Goal: Task Accomplishment & Management: Manage account settings

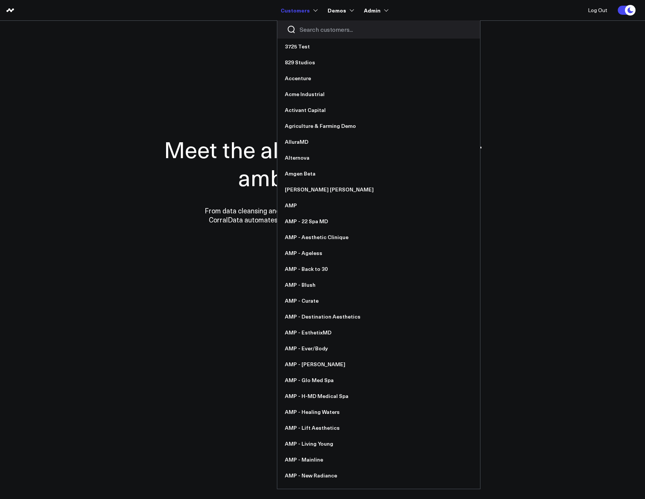
click at [302, 27] on input "Search customers input" at bounding box center [385, 29] width 171 height 8
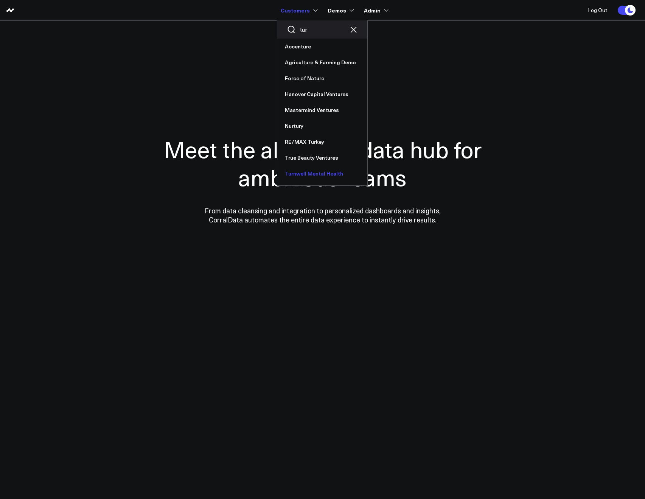
type input "tur"
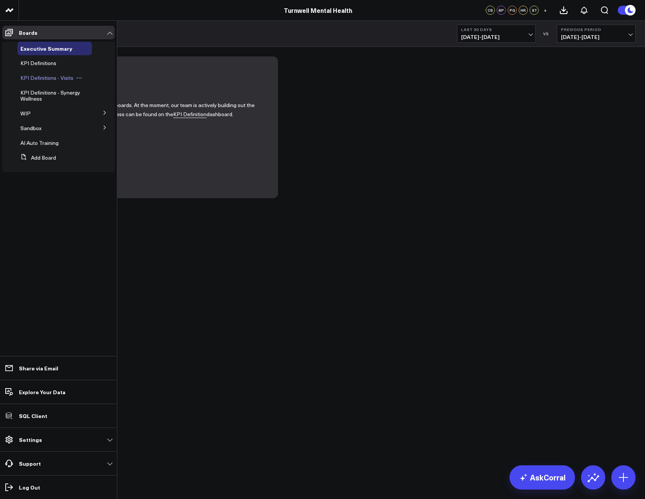
click at [37, 76] on span "KPI Definitions - Visits" at bounding box center [46, 77] width 53 height 7
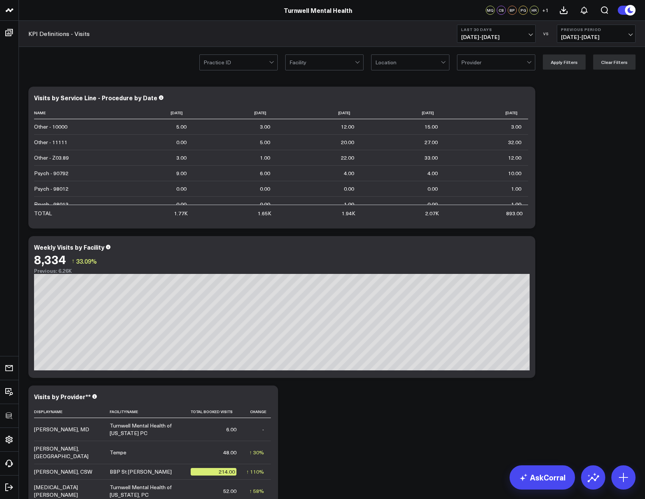
click at [333, 61] on div at bounding box center [321, 62] width 65 height 15
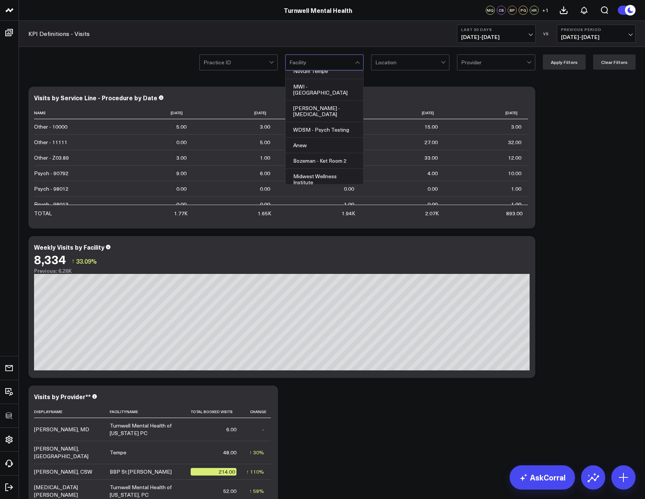
scroll to position [270, 0]
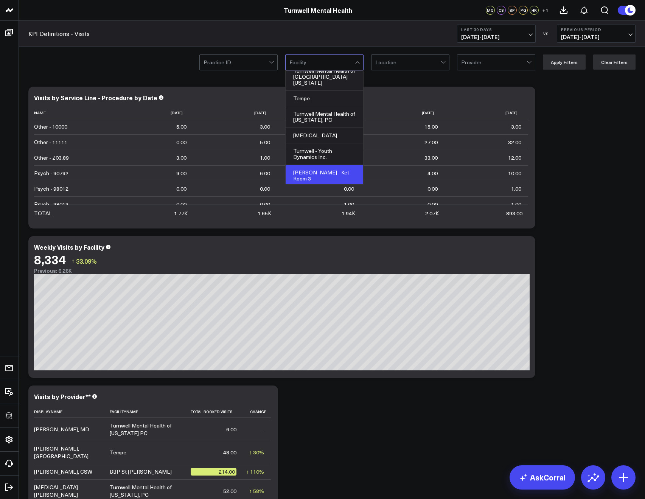
click at [316, 165] on div "Billings - Ket Room 3" at bounding box center [325, 176] width 78 height 22
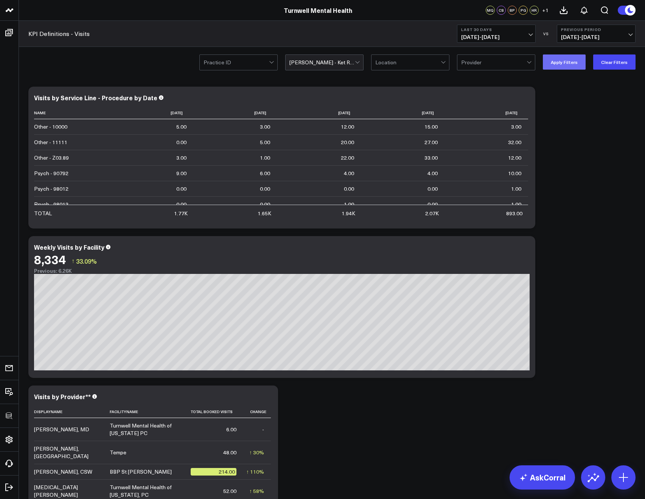
click at [554, 68] on button "Apply Filters" at bounding box center [564, 61] width 43 height 15
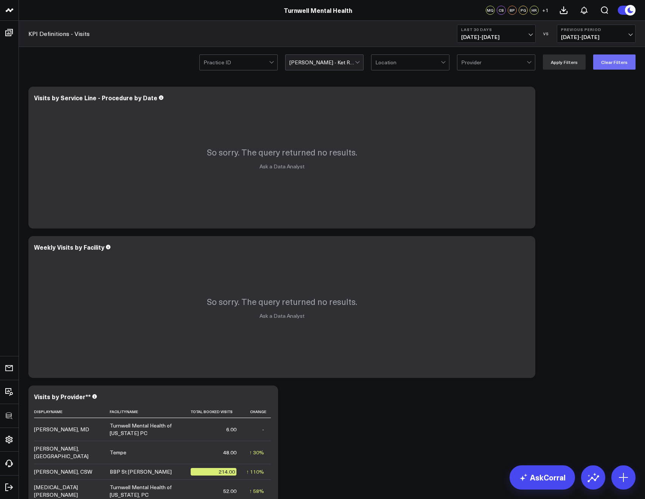
click at [611, 65] on button "Clear Filters" at bounding box center [614, 61] width 42 height 15
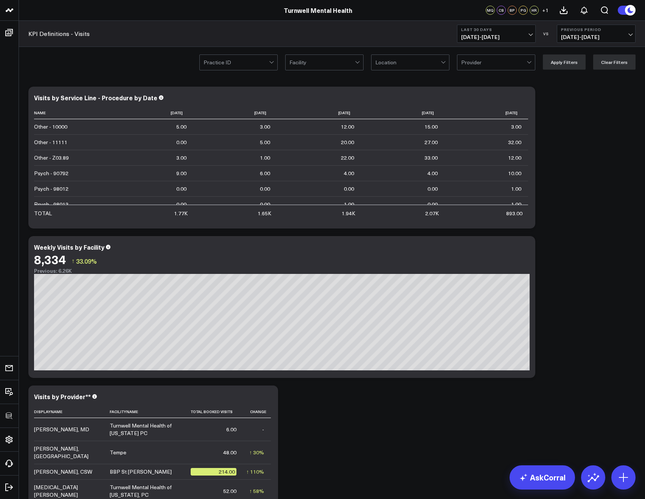
click at [338, 66] on div at bounding box center [321, 62] width 65 height 15
type input "gle"
click at [339, 88] on div "Glendale" at bounding box center [325, 93] width 78 height 15
click at [567, 58] on button "Apply Filters" at bounding box center [564, 61] width 43 height 15
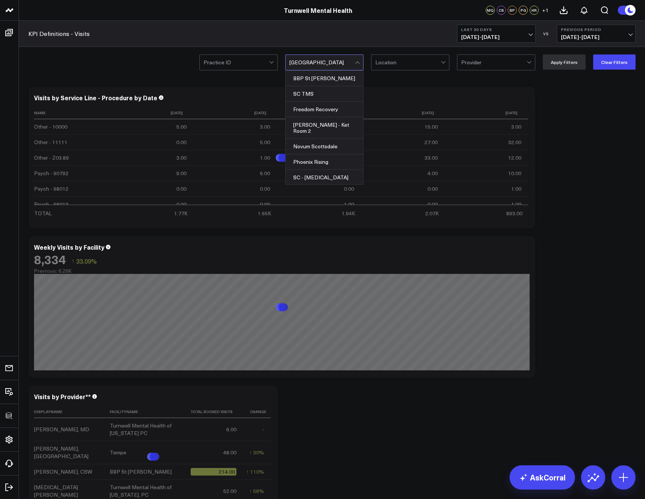
click at [337, 61] on div at bounding box center [321, 62] width 65 height 15
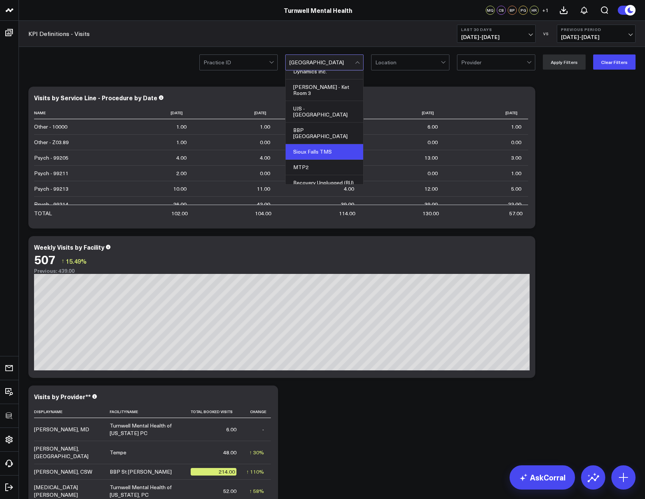
click at [326, 144] on div "Sioux Falls TMS" at bounding box center [325, 152] width 78 height 16
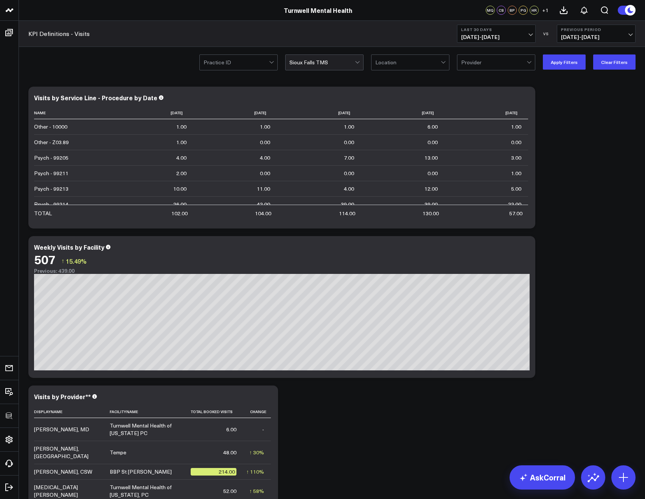
click at [604, 70] on div "Practice ID option Sioux Falls TMS, selected. Sioux Falls TMS Location Provider…" at bounding box center [332, 62] width 626 height 30
click at [603, 65] on button "Clear Filters" at bounding box center [614, 61] width 42 height 15
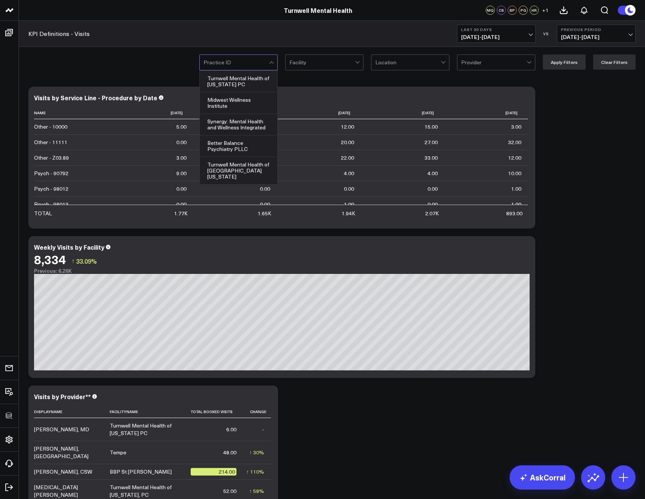
click at [205, 66] on input "text" at bounding box center [204, 62] width 1 height 15
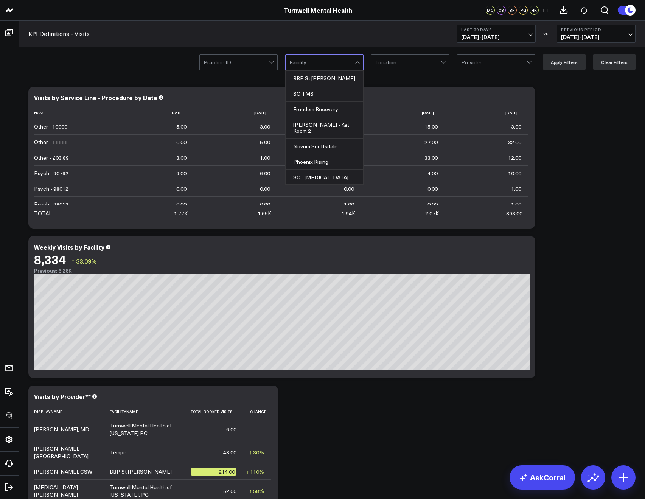
click at [311, 62] on div at bounding box center [321, 62] width 65 height 15
click at [309, 155] on div "Phoenix Rising" at bounding box center [325, 162] width 78 height 16
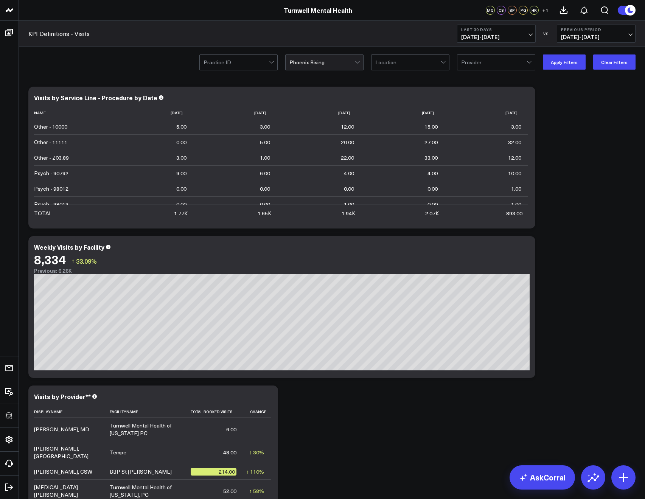
click at [575, 51] on div "Practice ID option Phoenix Rising, selected. Phoenix Rising Location Provider A…" at bounding box center [332, 62] width 626 height 30
drag, startPoint x: 570, startPoint y: 55, endPoint x: 567, endPoint y: 62, distance: 7.5
click at [570, 55] on button "Apply Filters" at bounding box center [564, 61] width 43 height 15
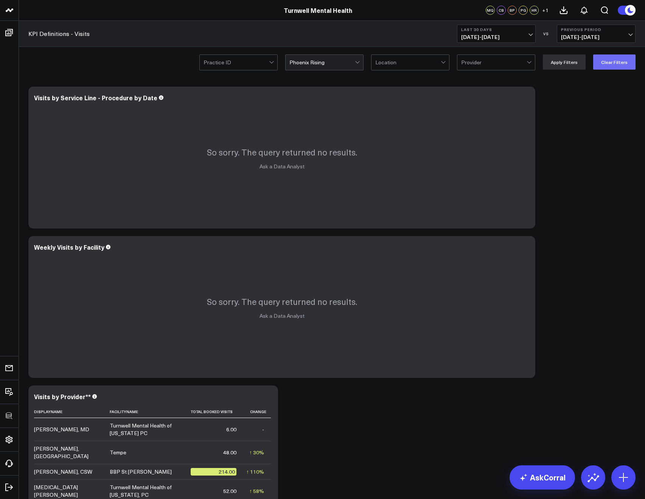
click at [599, 68] on button "Clear Filters" at bounding box center [614, 61] width 42 height 15
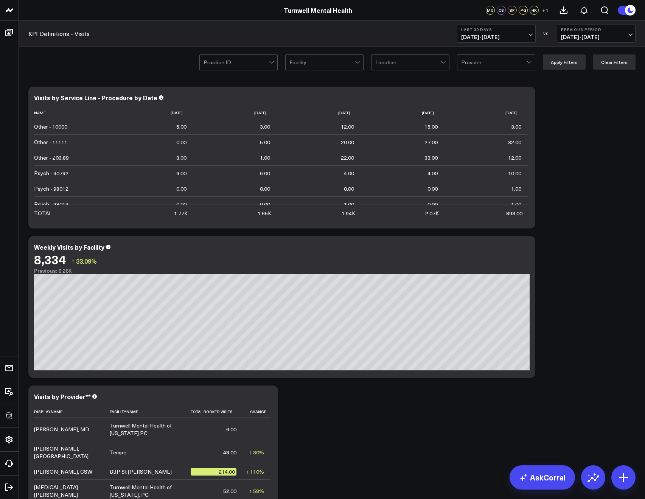
click at [217, 67] on div at bounding box center [236, 62] width 65 height 15
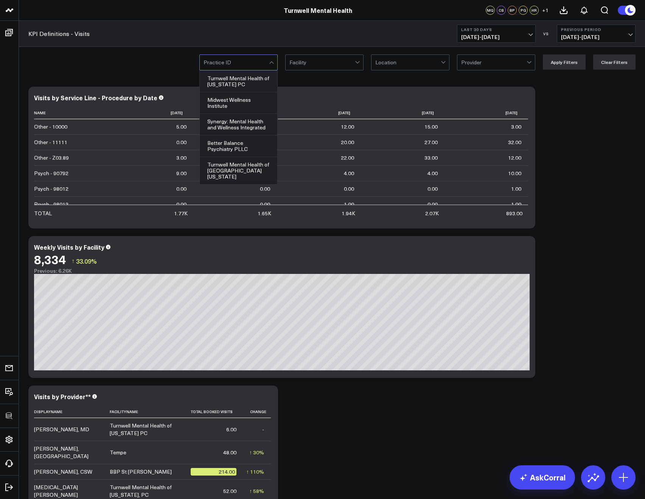
click at [319, 67] on div at bounding box center [321, 62] width 65 height 15
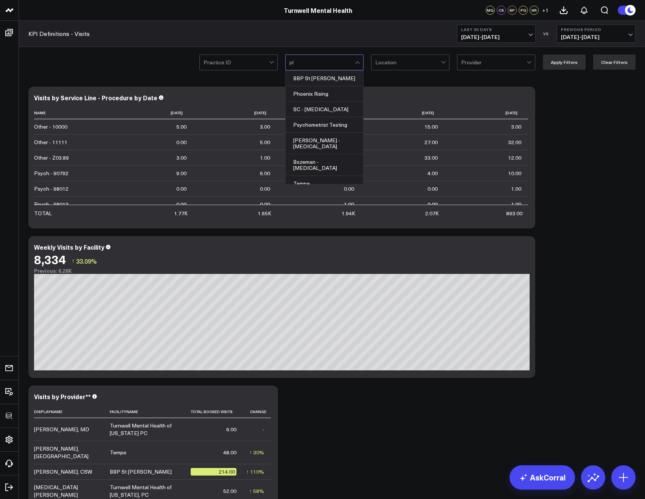
type input "pho"
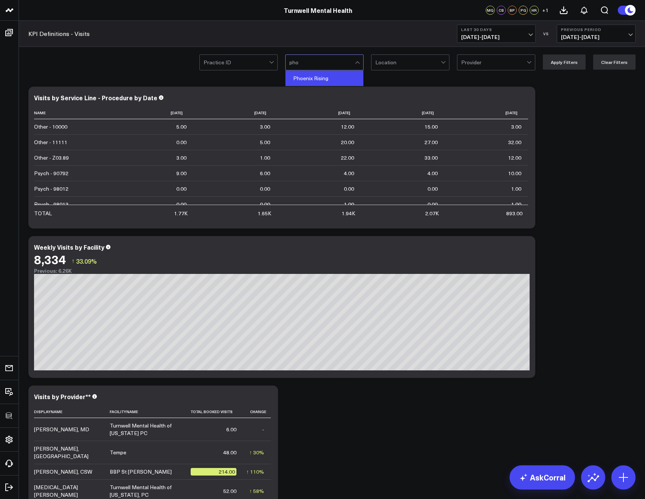
click at [311, 71] on div "Phoenix Rising" at bounding box center [325, 78] width 78 height 15
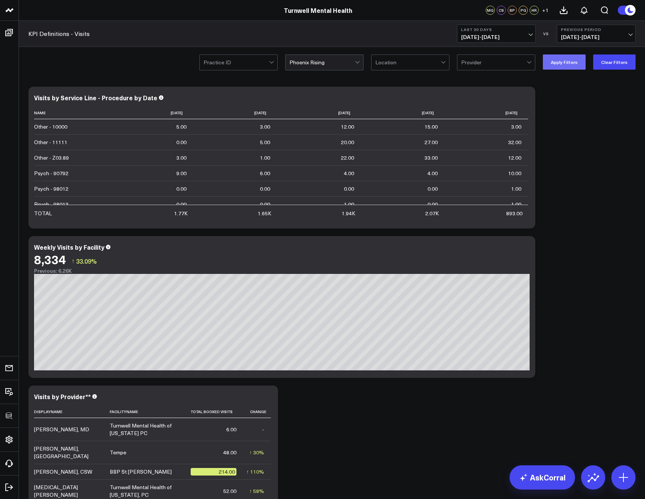
click at [546, 56] on div "Practice ID option Phoenix Rising, selected. Phoenix Rising Location Provider A…" at bounding box center [417, 61] width 436 height 15
click at [551, 57] on button "Apply Filters" at bounding box center [564, 61] width 43 height 15
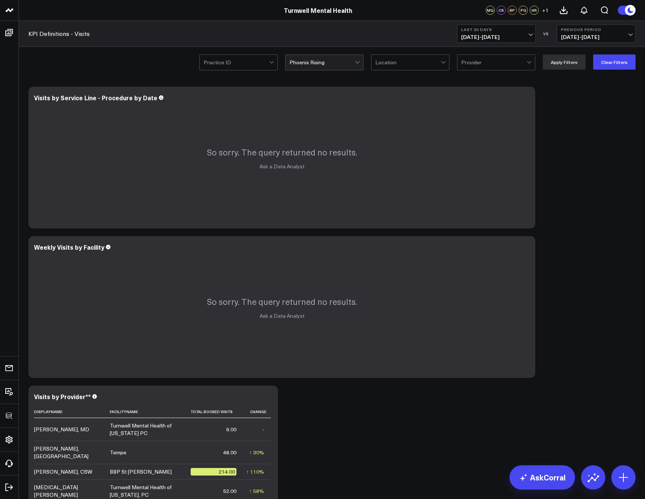
click at [485, 34] on span "08/25/25 - 09/23/25" at bounding box center [496, 37] width 70 height 6
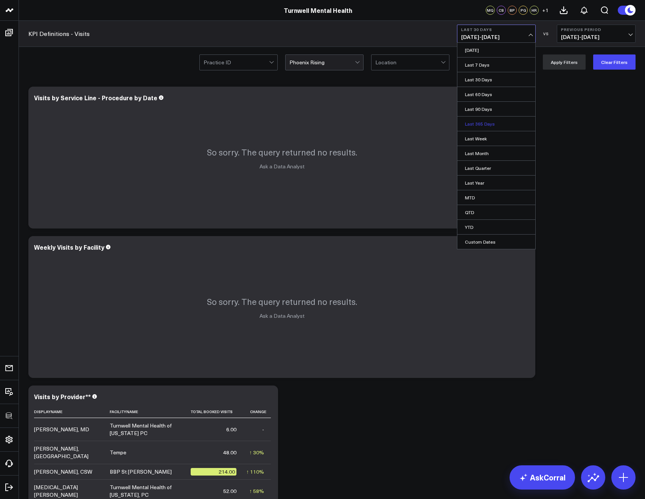
click at [477, 117] on link "Last 365 Days" at bounding box center [496, 124] width 78 height 14
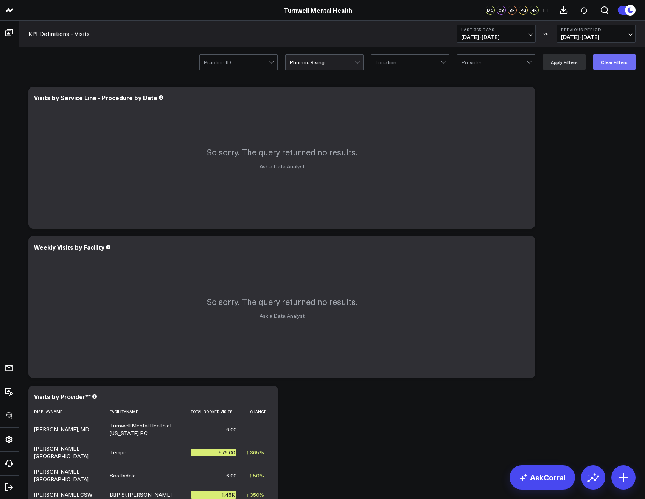
click at [614, 63] on button "Clear Filters" at bounding box center [614, 61] width 42 height 15
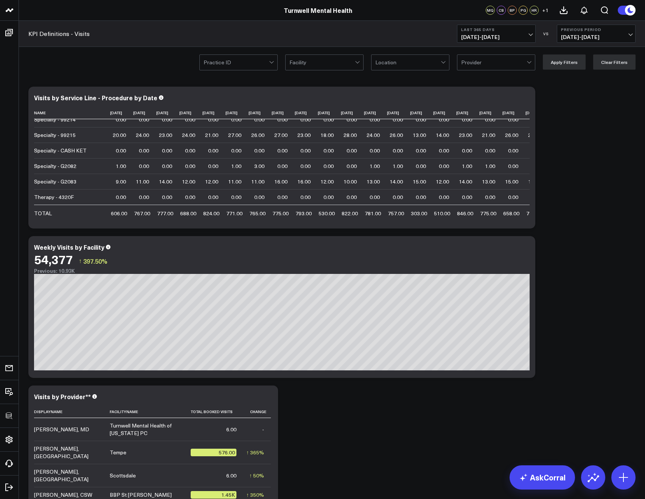
click at [462, 59] on div "Provider" at bounding box center [496, 62] width 78 height 16
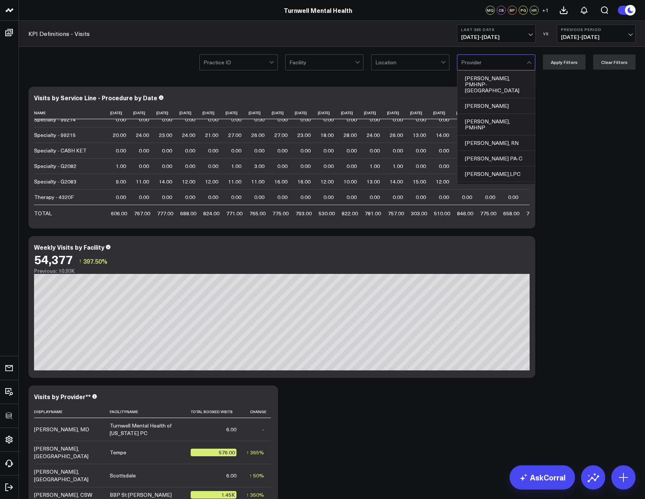
click at [462, 60] on input "text" at bounding box center [461, 62] width 1 height 15
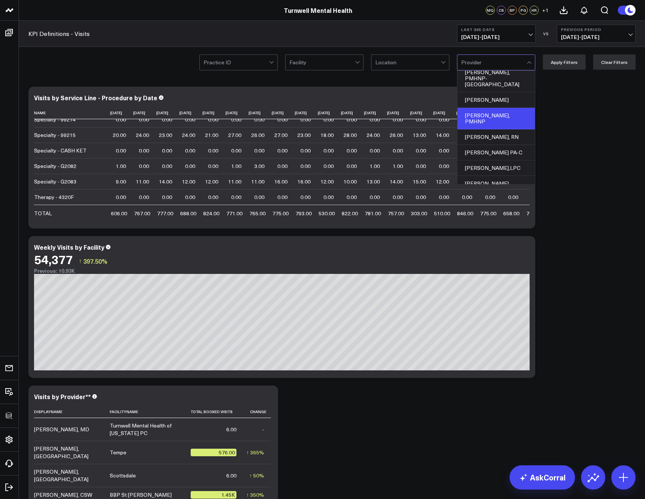
scroll to position [11, 0]
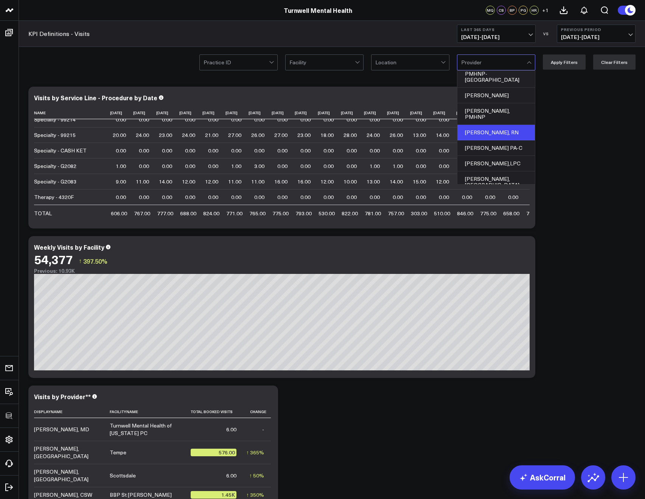
click at [491, 125] on div "Ericka Morris, RN" at bounding box center [496, 133] width 78 height 16
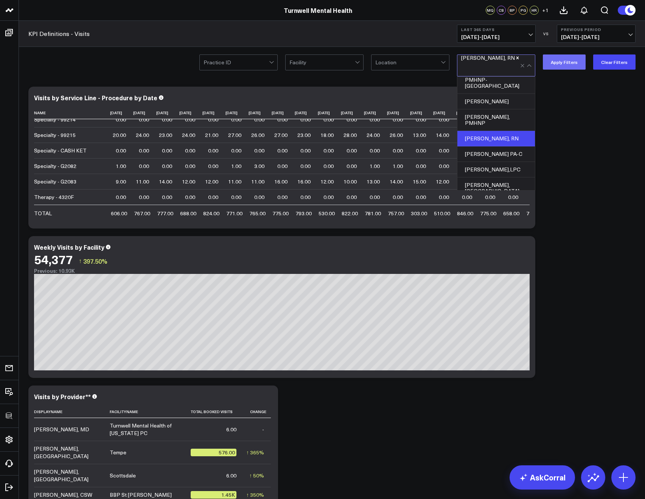
click at [580, 63] on button "Apply Filters" at bounding box center [564, 61] width 43 height 15
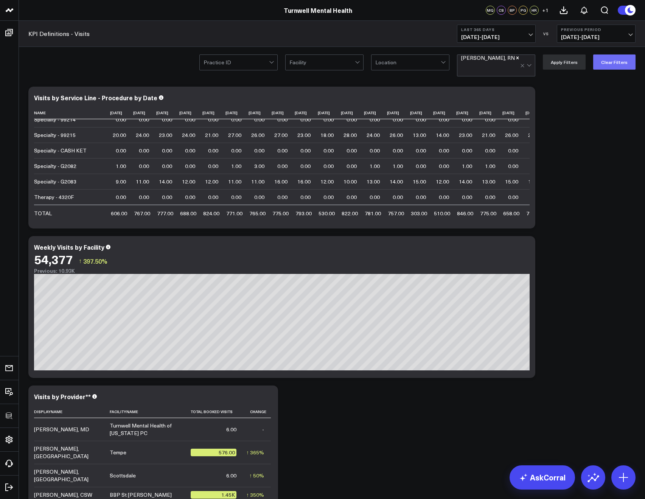
click at [601, 61] on button "Clear Filters" at bounding box center [614, 61] width 42 height 15
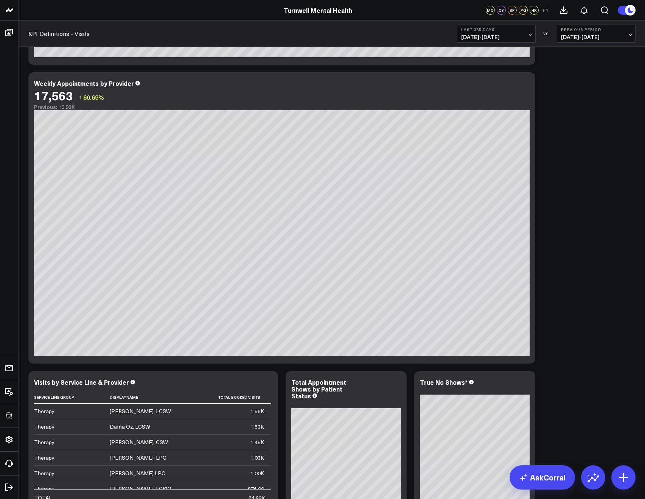
scroll to position [387, 0]
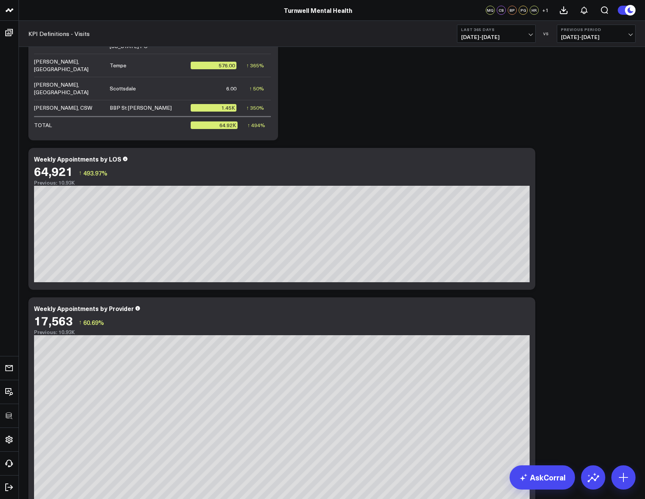
click at [607, 199] on div "Modify via AI Copy link to widget Ask support Remove Create linked copy Executi…" at bounding box center [332, 219] width 615 height 1046
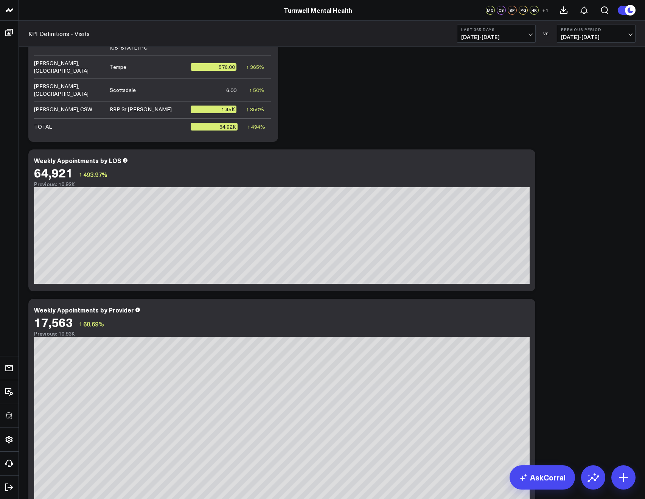
scroll to position [0, 0]
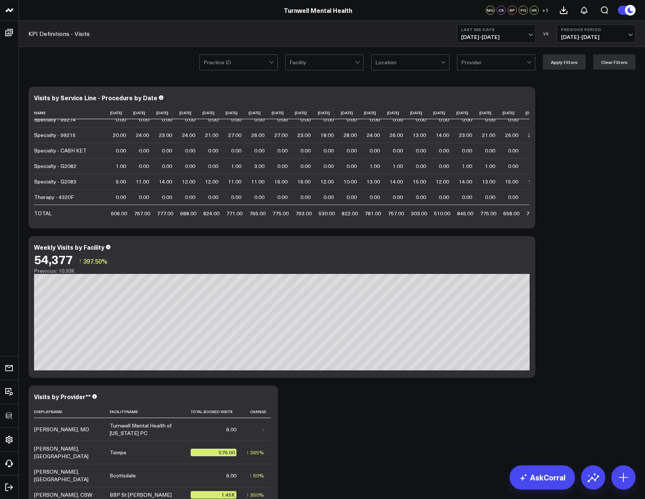
click at [332, 63] on div at bounding box center [321, 62] width 65 height 15
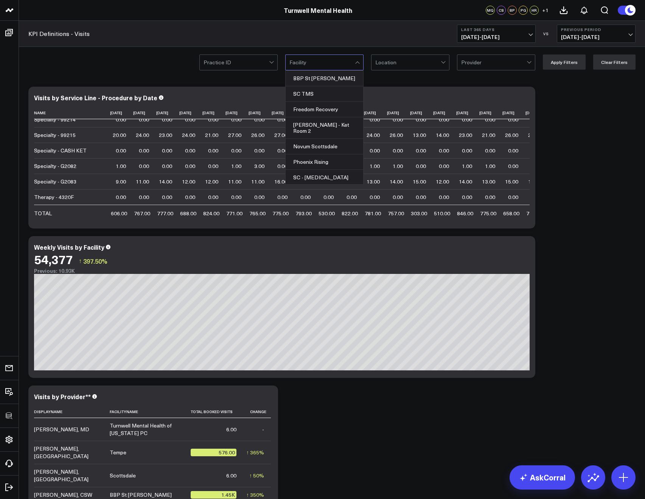
click at [247, 65] on div at bounding box center [236, 62] width 65 height 15
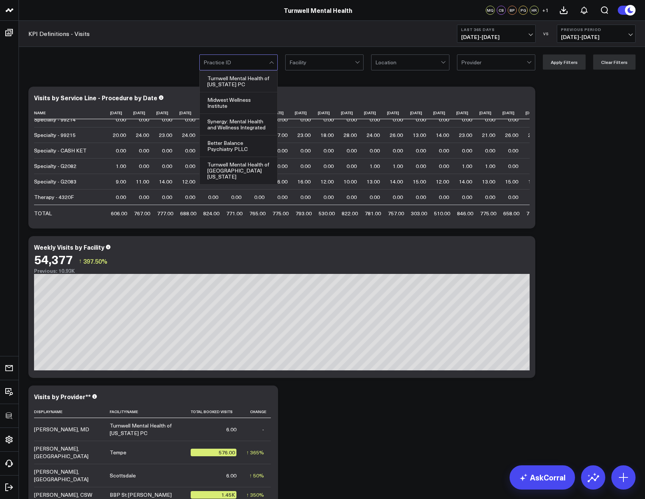
click at [415, 67] on div at bounding box center [407, 62] width 65 height 15
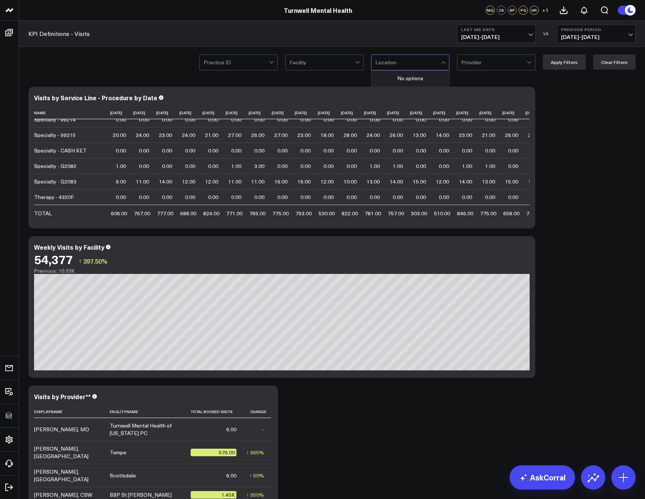
click at [477, 68] on div at bounding box center [493, 62] width 65 height 15
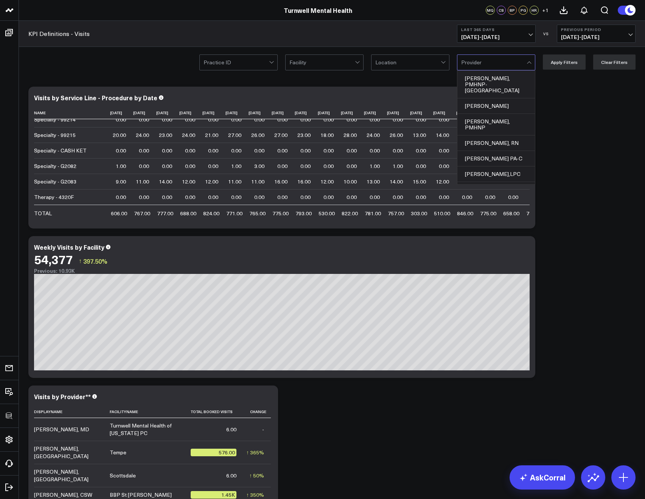
click at [337, 67] on div at bounding box center [321, 62] width 65 height 15
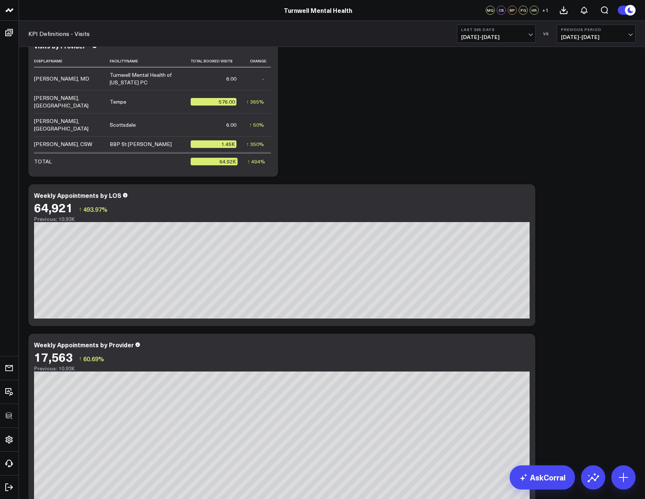
scroll to position [675, 0]
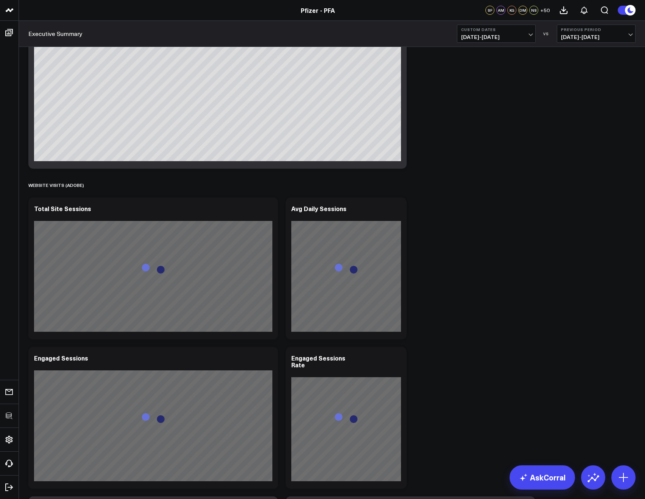
scroll to position [664, 0]
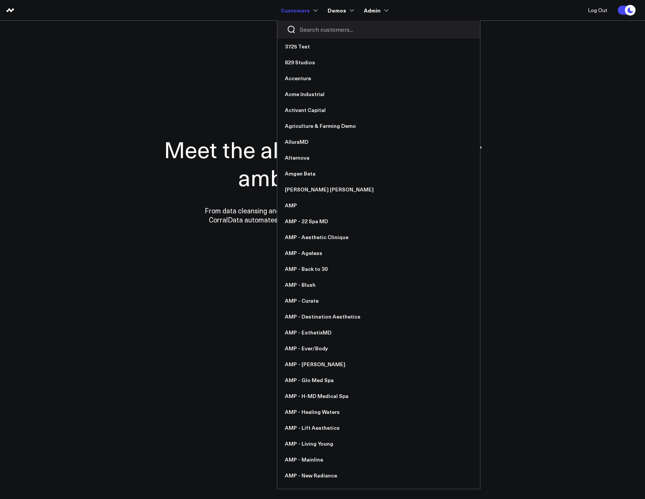
click at [308, 30] on input "Search customers input" at bounding box center [385, 29] width 171 height 8
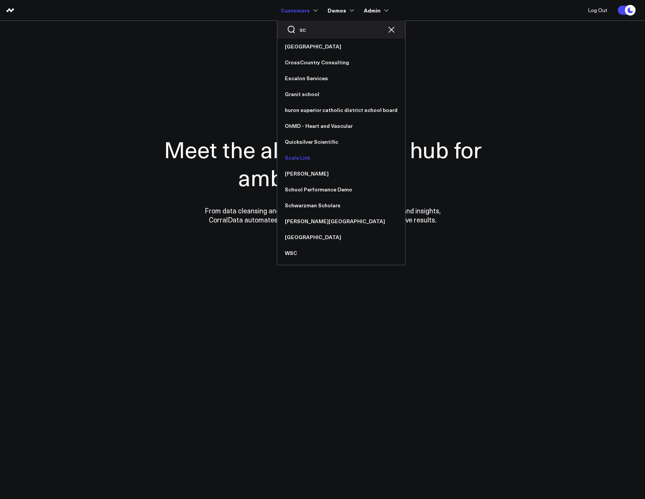
type input "s"
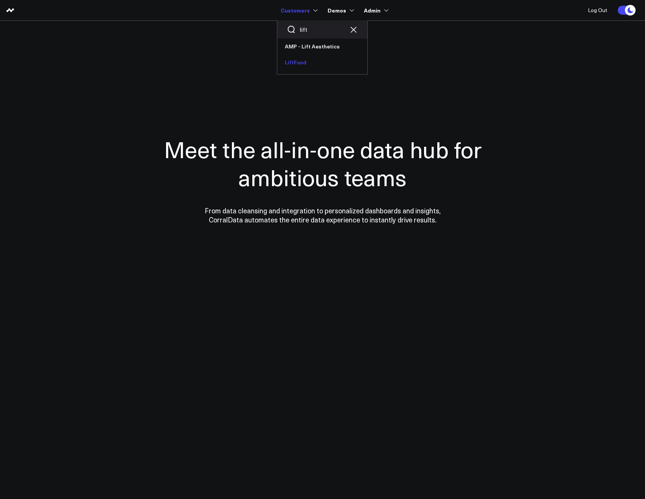
type input "lift"
click at [301, 62] on link "LiftFund" at bounding box center [322, 62] width 90 height 16
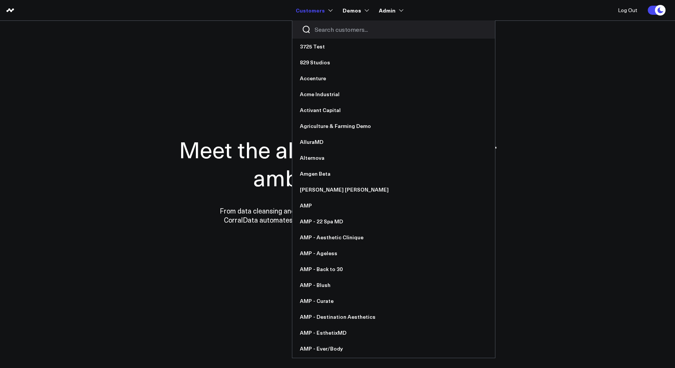
click at [329, 26] on input "Search customers input" at bounding box center [400, 29] width 171 height 8
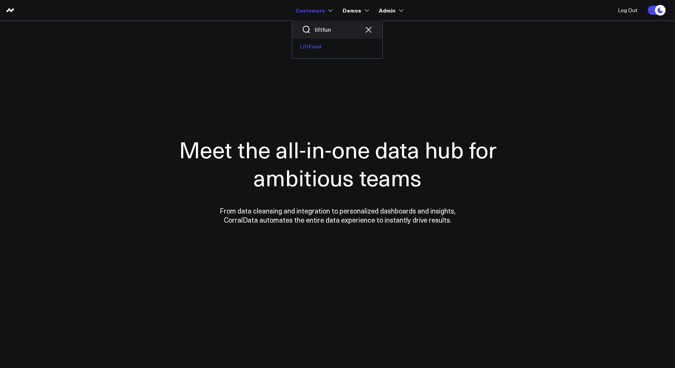
type input "liftfun"
click at [317, 46] on link "LiftFund" at bounding box center [337, 47] width 90 height 16
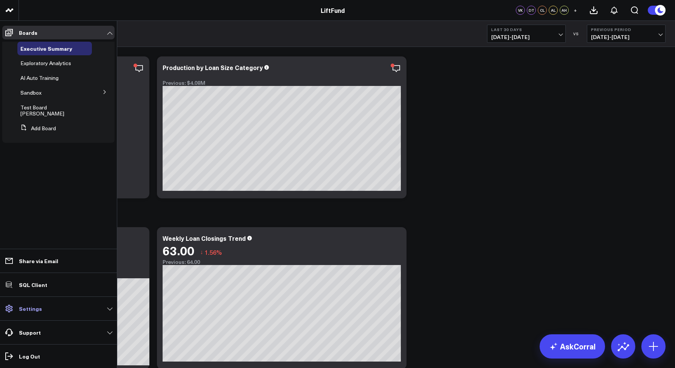
click at [50, 309] on link "Settings" at bounding box center [58, 308] width 112 height 14
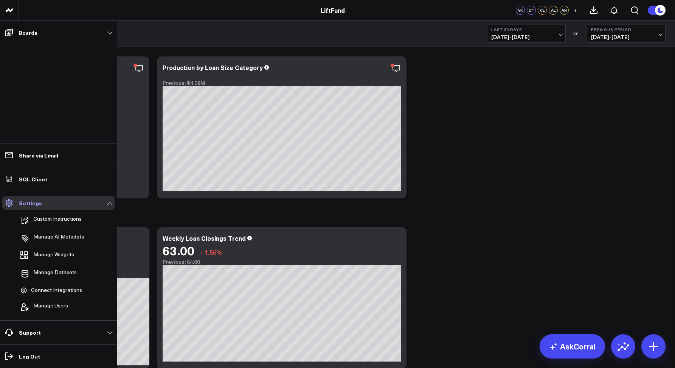
click at [44, 197] on link "Settings" at bounding box center [58, 203] width 112 height 14
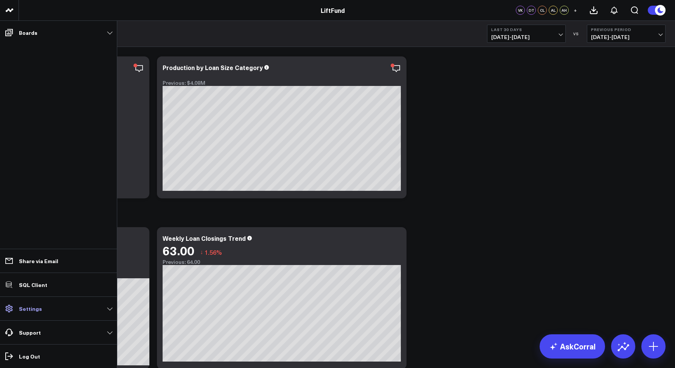
click at [69, 310] on link "Settings" at bounding box center [58, 308] width 112 height 14
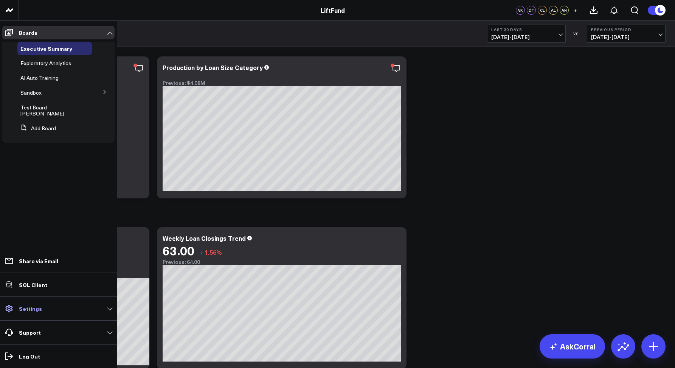
click at [52, 312] on link "Settings" at bounding box center [58, 308] width 112 height 14
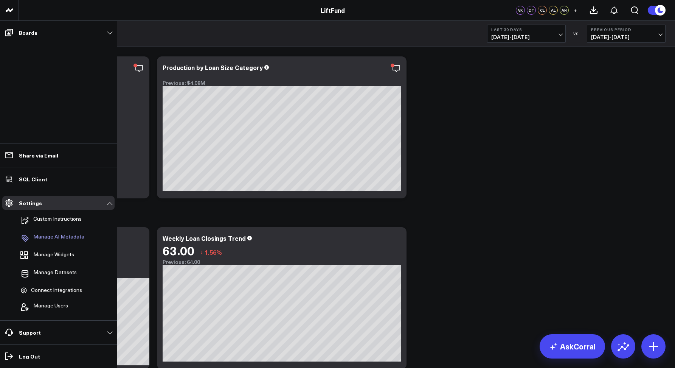
click at [42, 241] on p "Manage AI Metadata" at bounding box center [58, 237] width 51 height 9
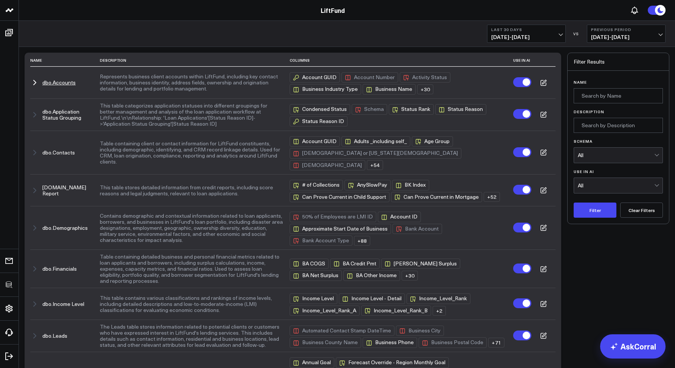
click at [35, 80] on icon "button" at bounding box center [34, 82] width 9 height 9
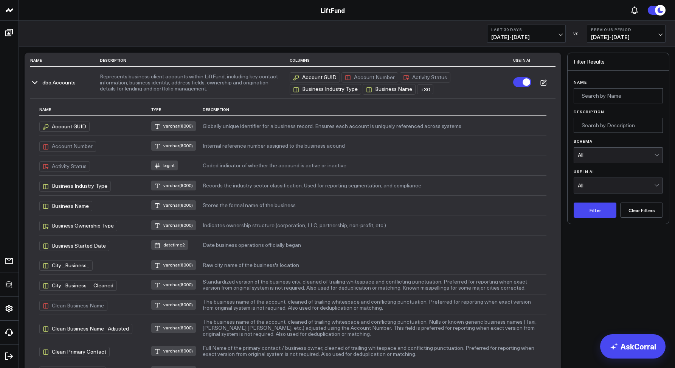
click at [34, 82] on icon "button" at bounding box center [34, 82] width 9 height 9
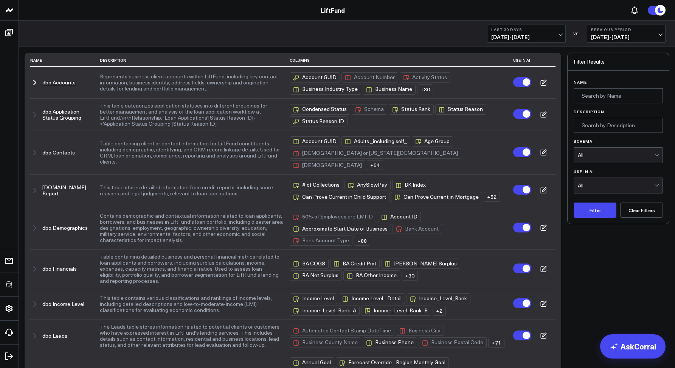
click at [34, 82] on icon "button" at bounding box center [35, 82] width 2 height 5
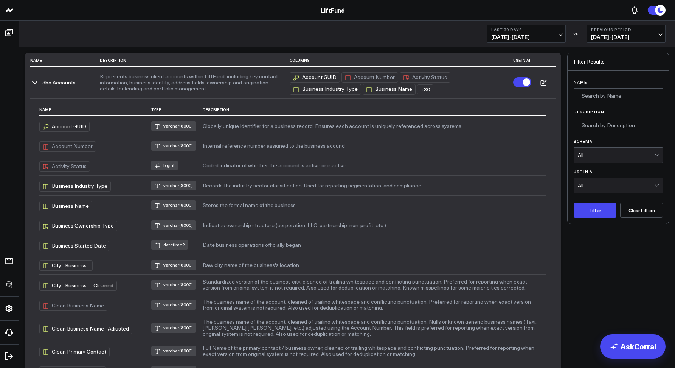
click at [35, 84] on icon "button" at bounding box center [35, 82] width 5 height 2
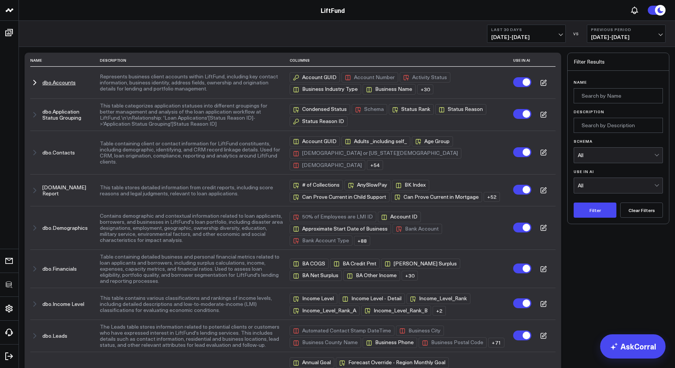
click at [35, 84] on icon "button" at bounding box center [35, 82] width 2 height 5
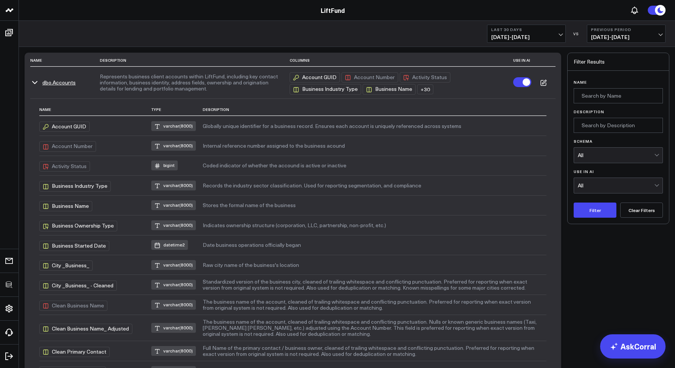
click at [35, 84] on icon "button" at bounding box center [35, 82] width 5 height 2
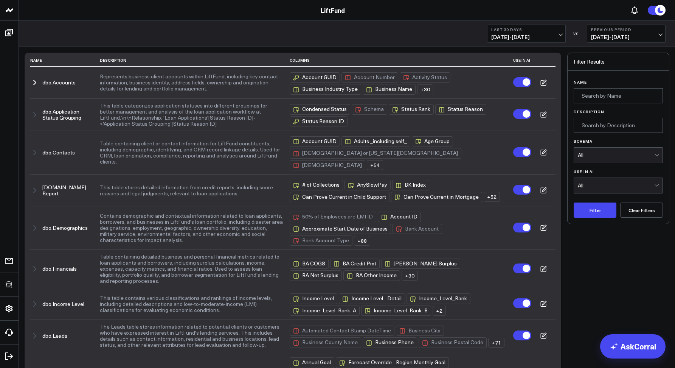
click at [434, 87] on div "+ 30" at bounding box center [425, 89] width 16 height 10
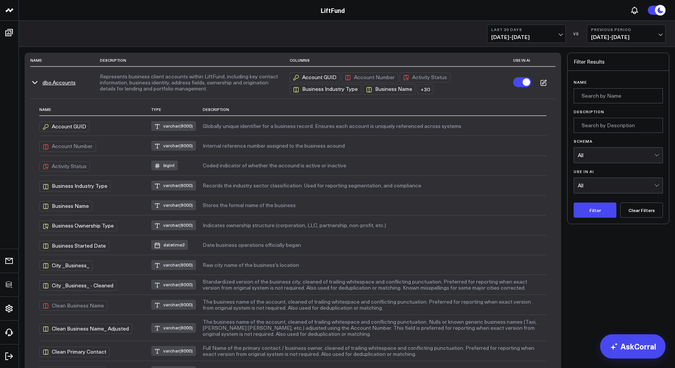
click at [434, 87] on div "+ 30" at bounding box center [425, 89] width 16 height 10
